Goal: Task Accomplishment & Management: Manage account settings

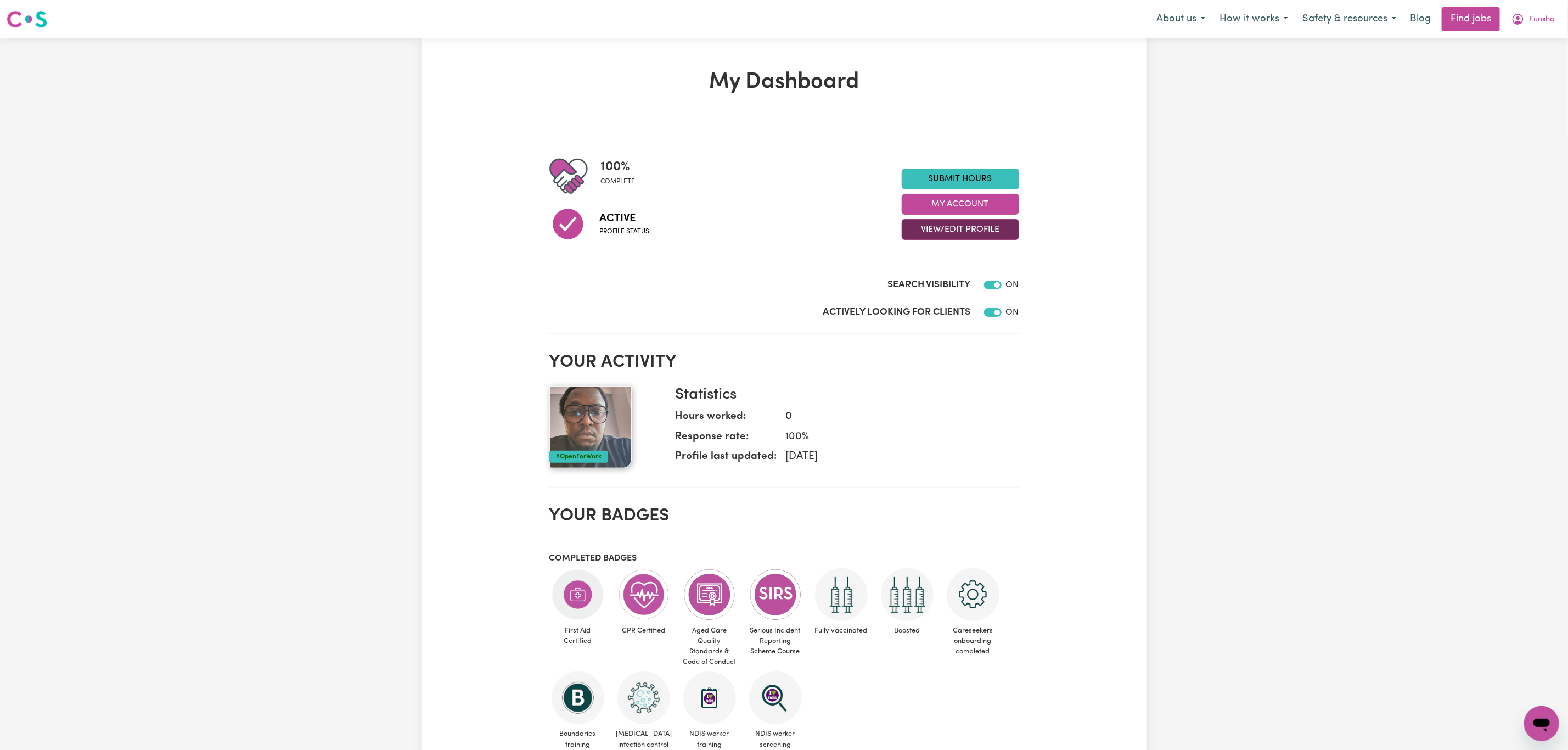
click at [911, 232] on button "View/Edit Profile" at bounding box center [960, 230] width 117 height 21
click at [919, 272] on link "Edit Profile" at bounding box center [953, 279] width 102 height 22
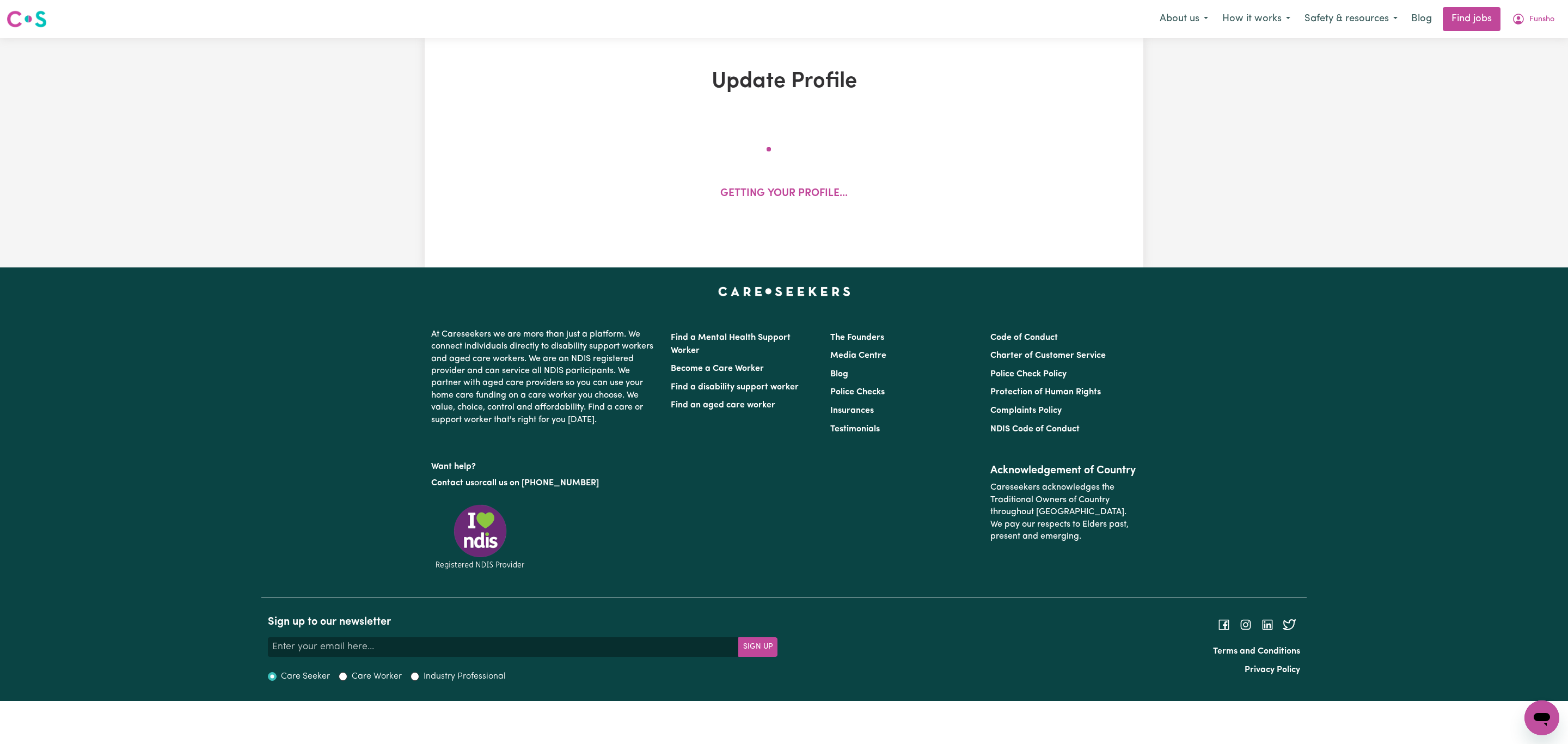
select select "male"
select select "Temporary Work Visa"
select select "Studying a healthcare related degree or qualification"
select select "40"
select select "60"
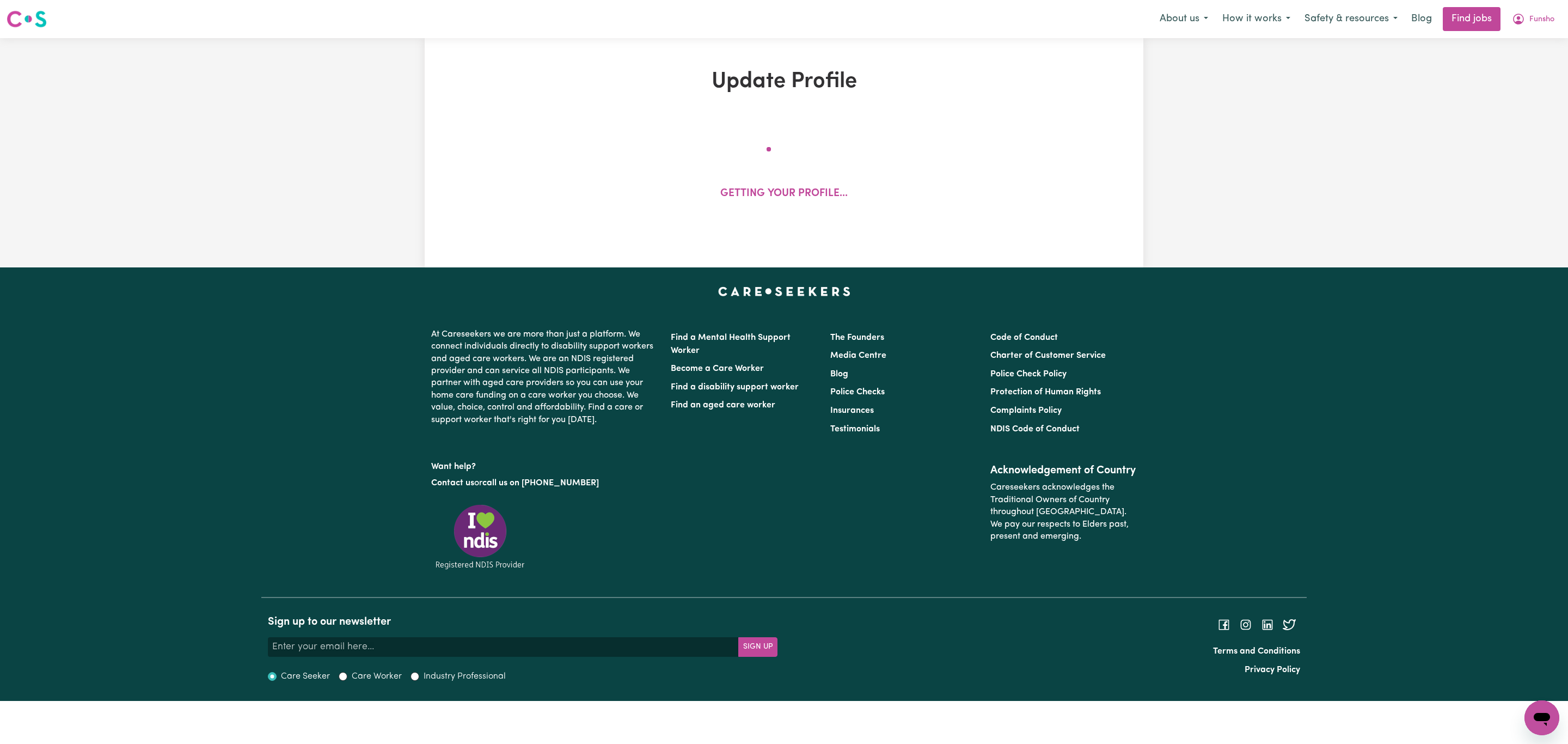
select select "80"
select select "91"
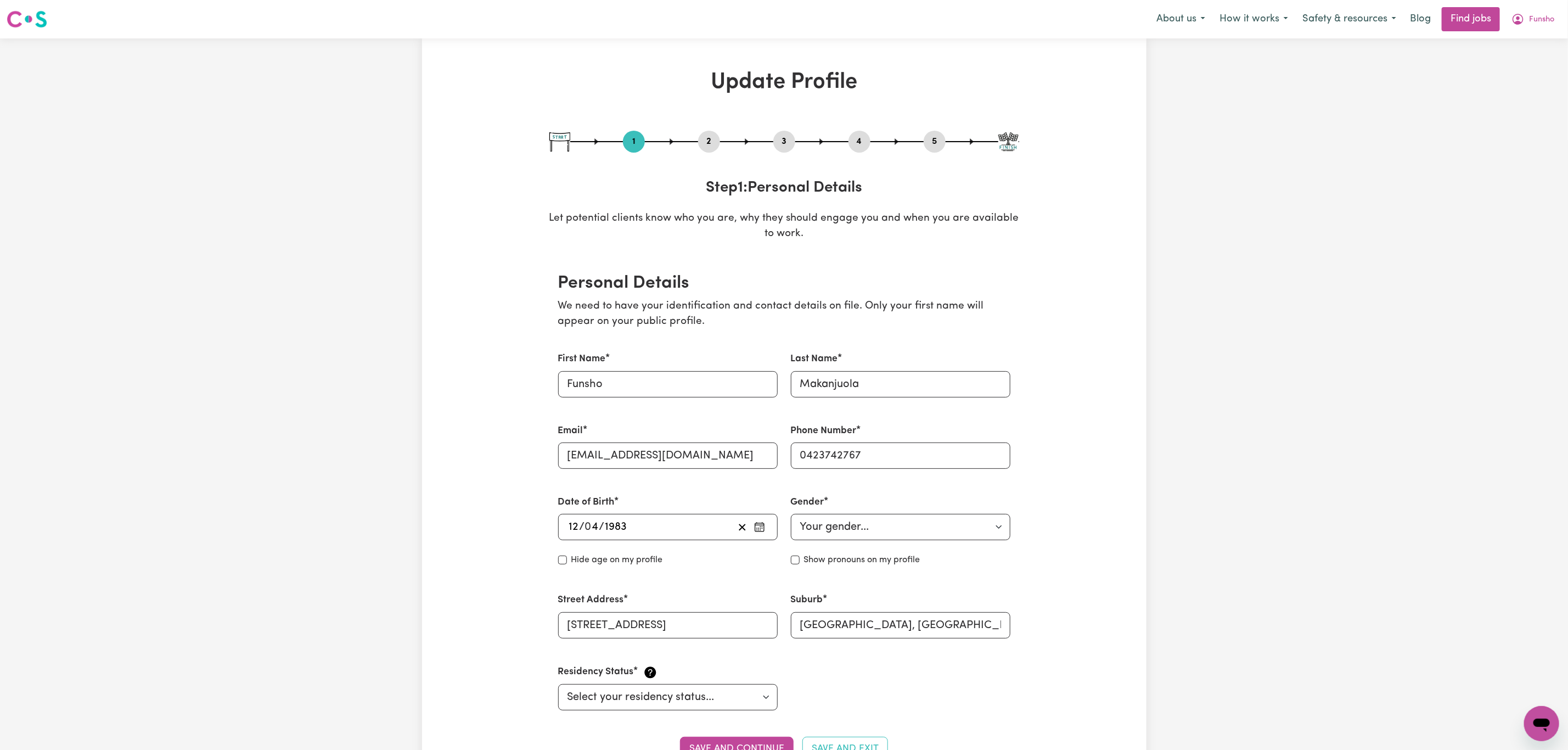
click at [782, 137] on button "3" at bounding box center [784, 141] width 22 height 14
select select "2022"
select select "2025"
select select "2021"
select select "2025"
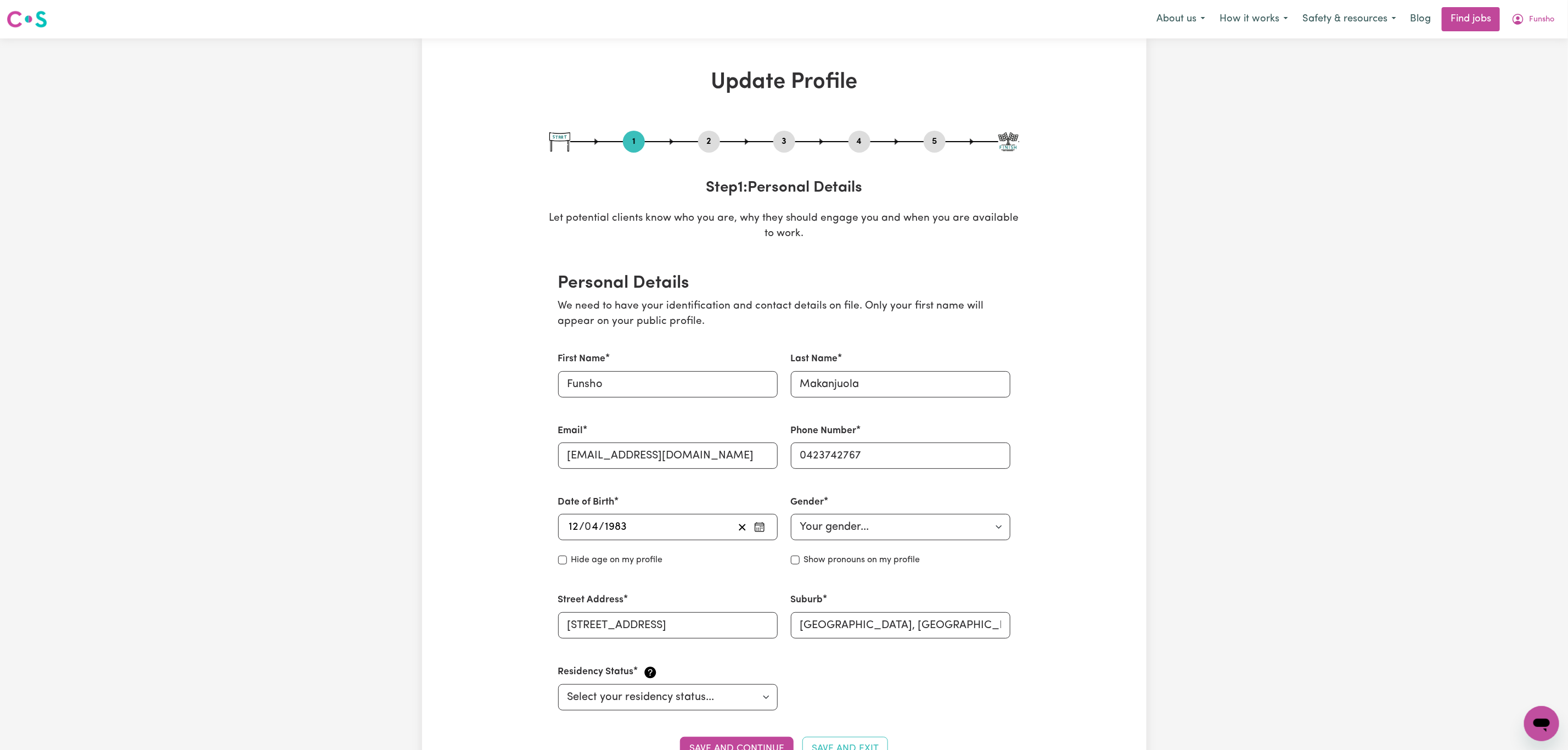
select select "Certificate III (Individual Support)"
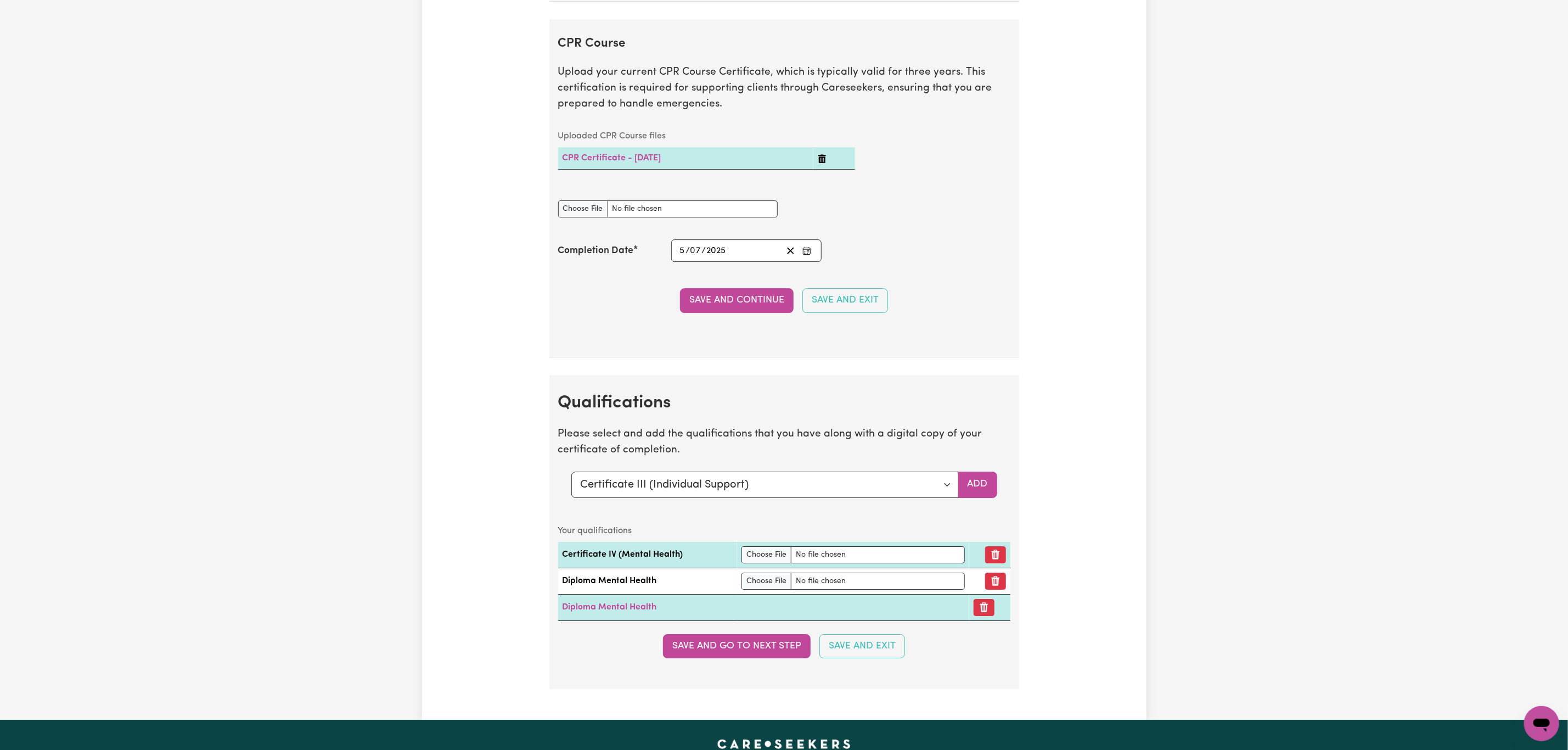
scroll to position [2553, 0]
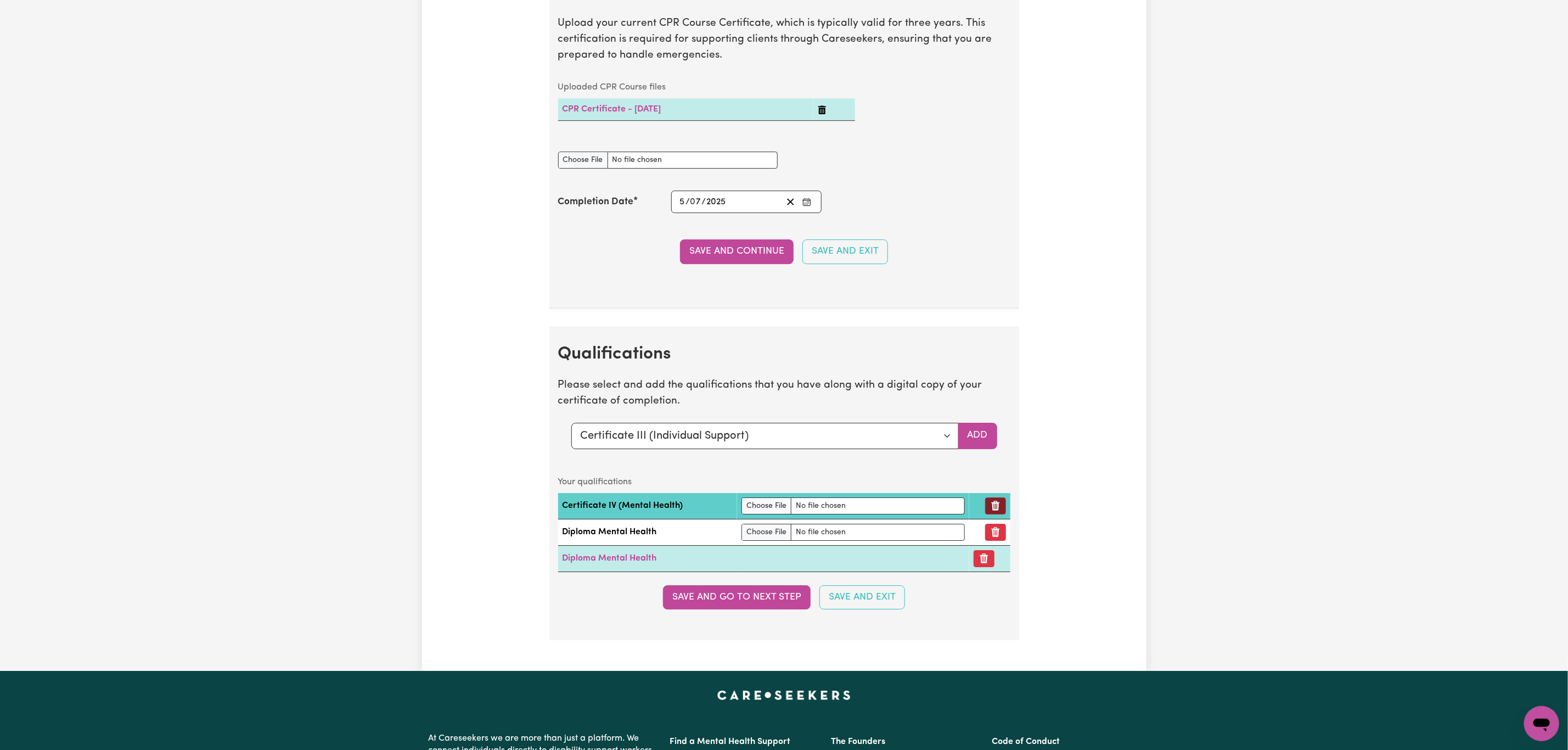
click at [998, 514] on button "Remove qualification" at bounding box center [996, 506] width 21 height 17
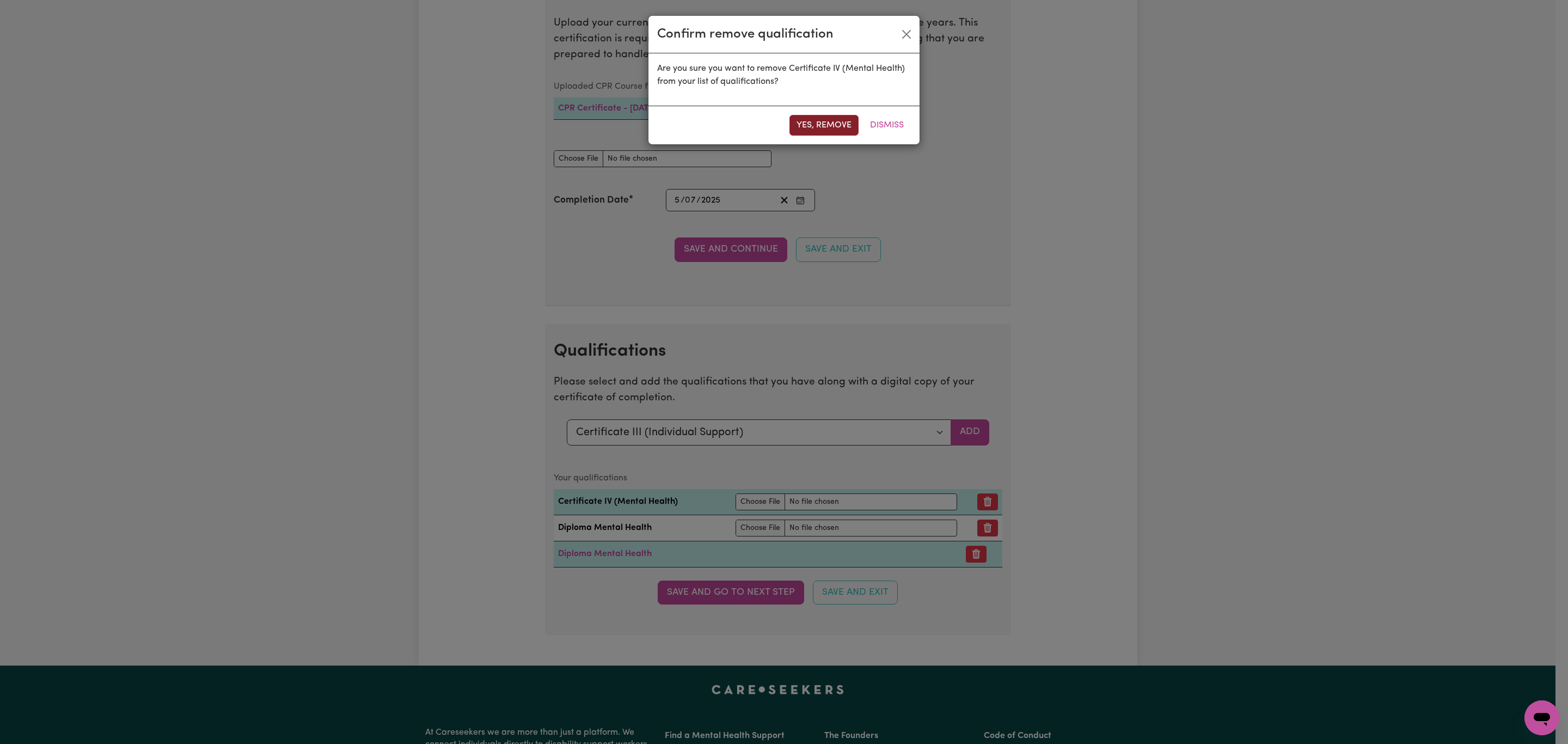
click at [819, 121] on button "Yes, remove" at bounding box center [824, 125] width 69 height 21
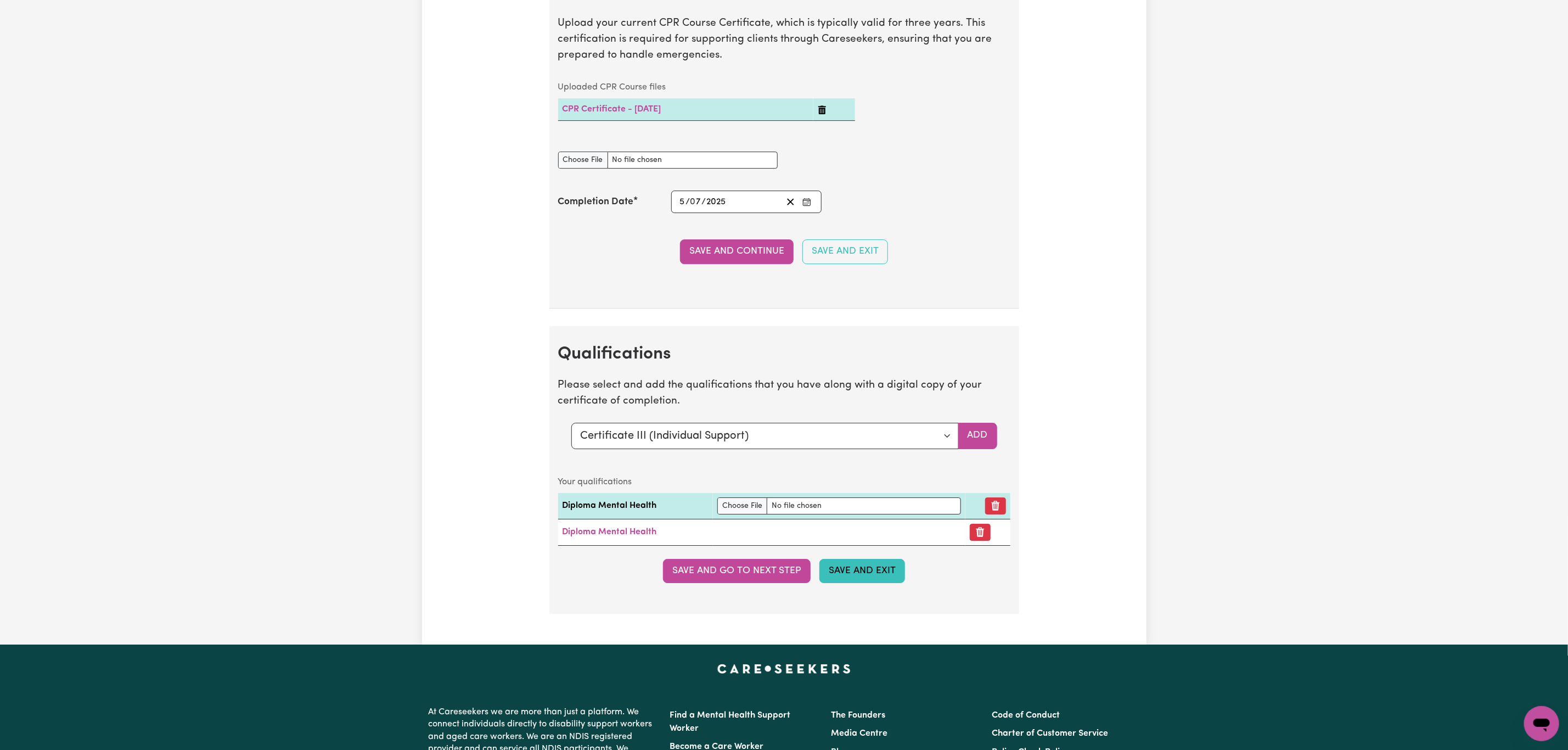
click at [848, 583] on button "Save and Exit" at bounding box center [862, 571] width 86 height 24
